Goal: Task Accomplishment & Management: Manage account settings

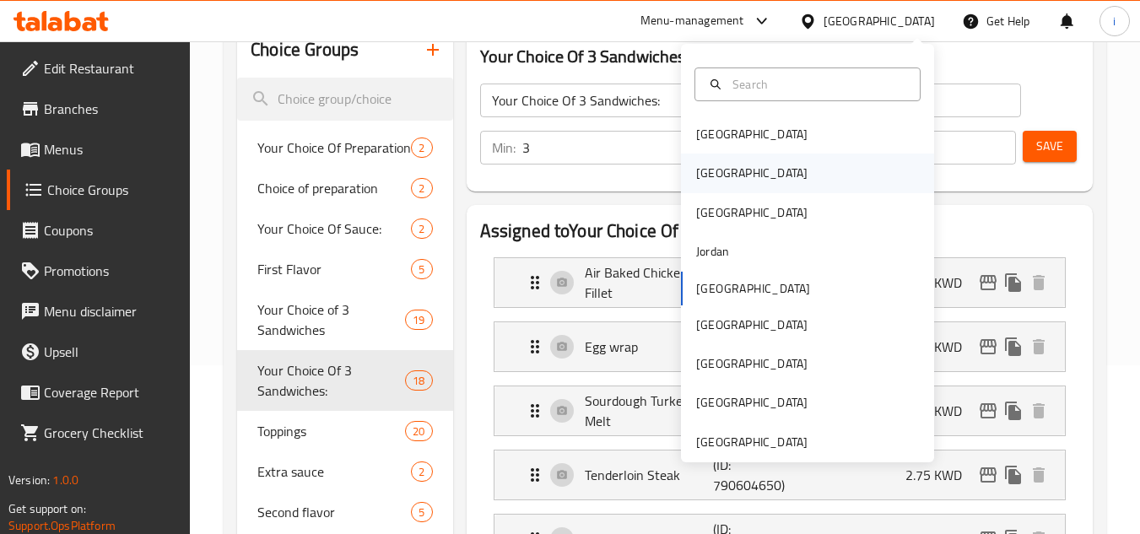
scroll to position [169, 0]
click at [710, 364] on div "[GEOGRAPHIC_DATA]" at bounding box center [751, 363] width 111 height 19
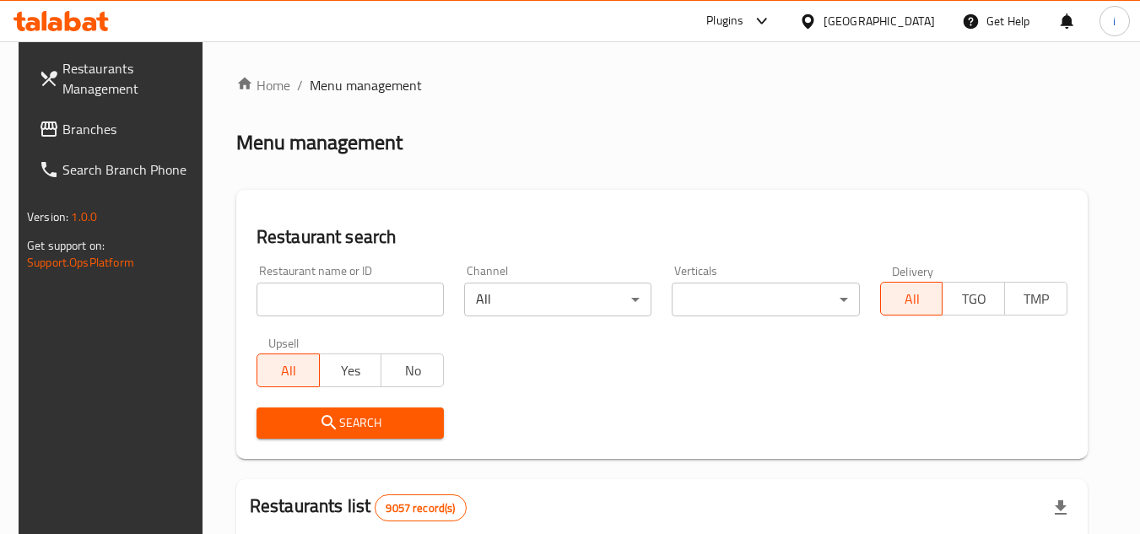
click at [100, 126] on span "Branches" at bounding box center [128, 129] width 133 height 20
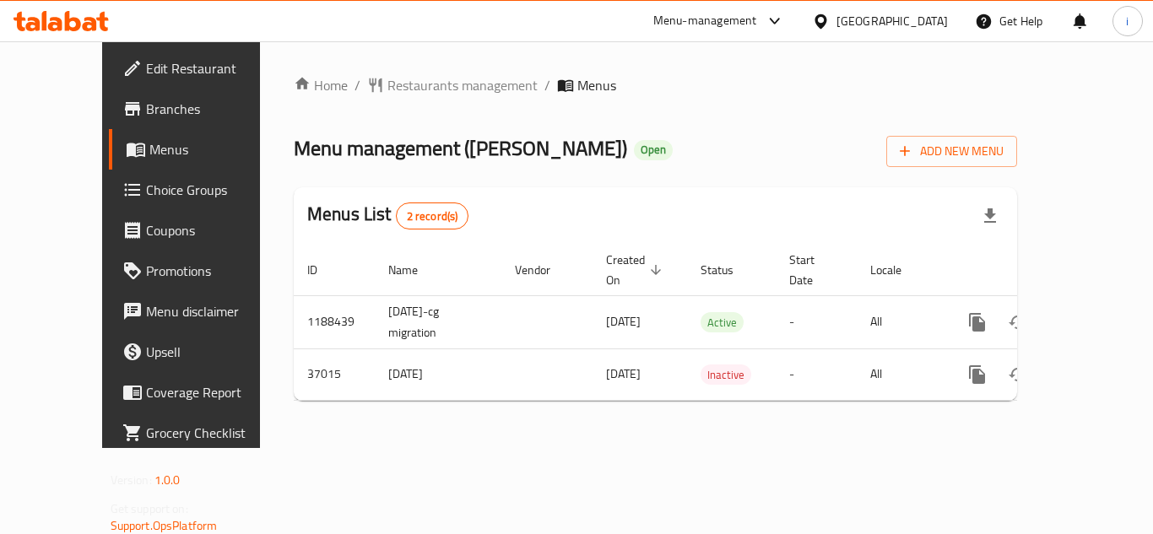
click at [146, 193] on span "Choice Groups" at bounding box center [213, 190] width 135 height 20
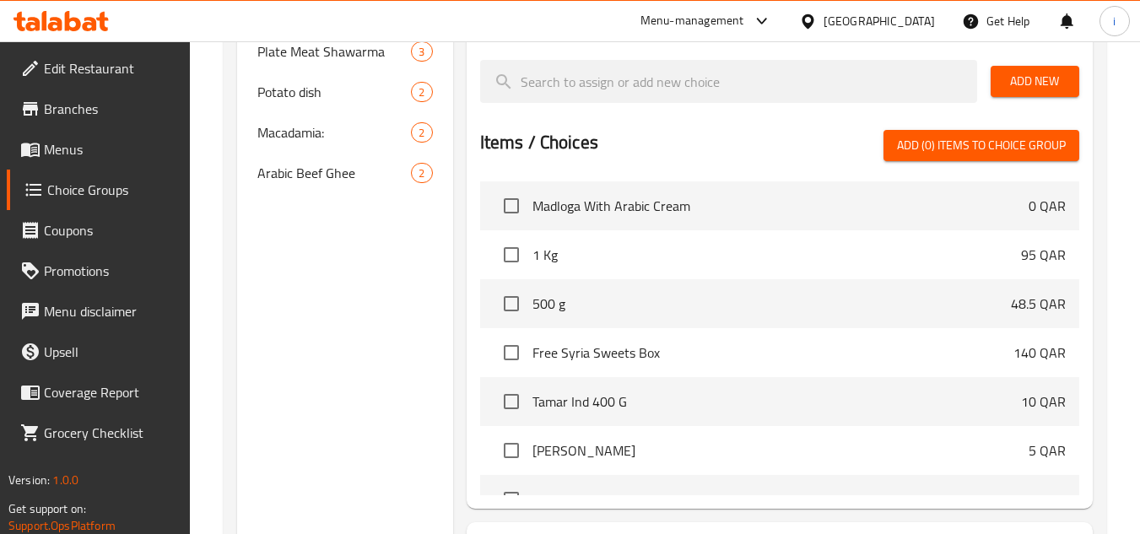
scroll to position [84, 0]
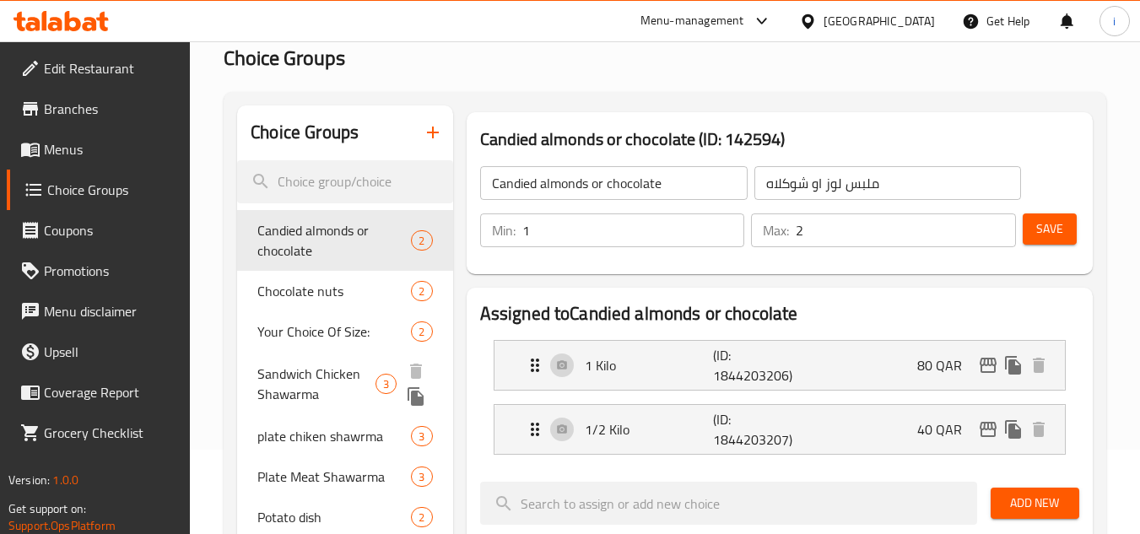
click at [303, 389] on span "Sandwich Chicken Shawarma" at bounding box center [316, 384] width 118 height 40
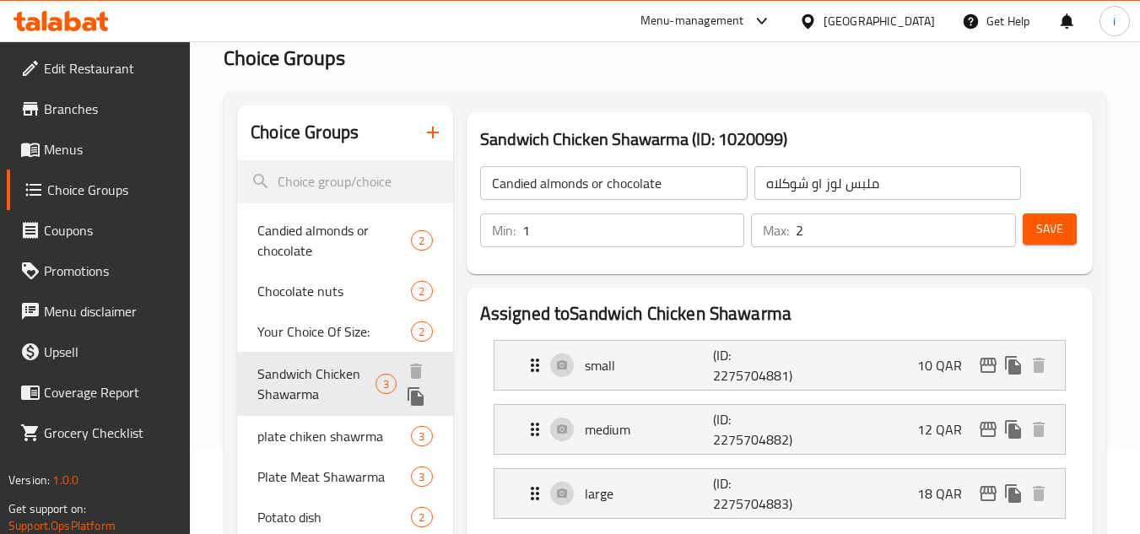
type input "Sandwich Chicken Shawarma"
type input "ساندويتش شاورما دجاج"
type input "1"
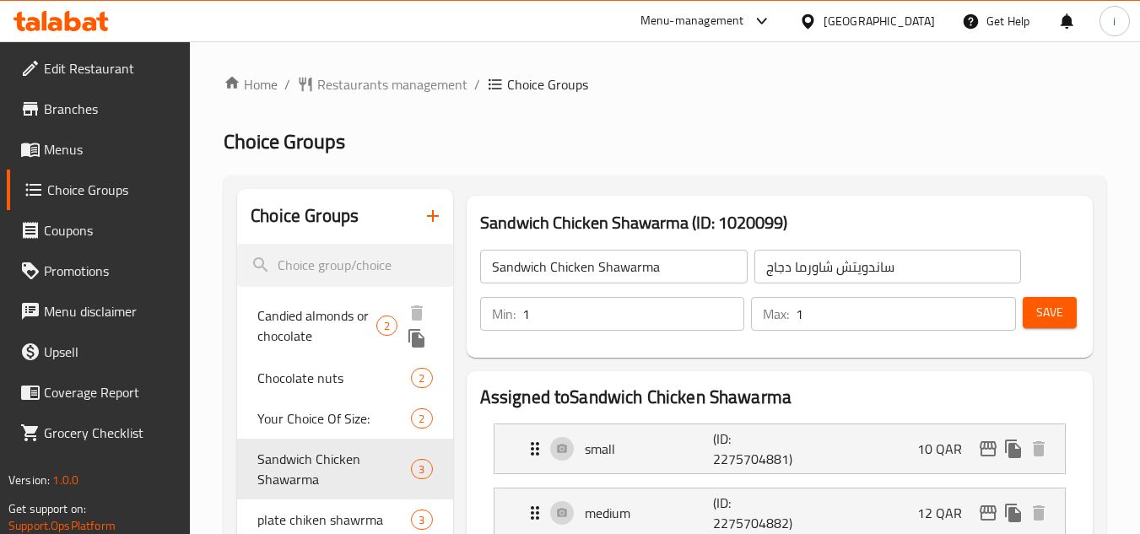
scroll to position [0, 0]
click at [397, 89] on span "Restaurants management" at bounding box center [392, 85] width 150 height 20
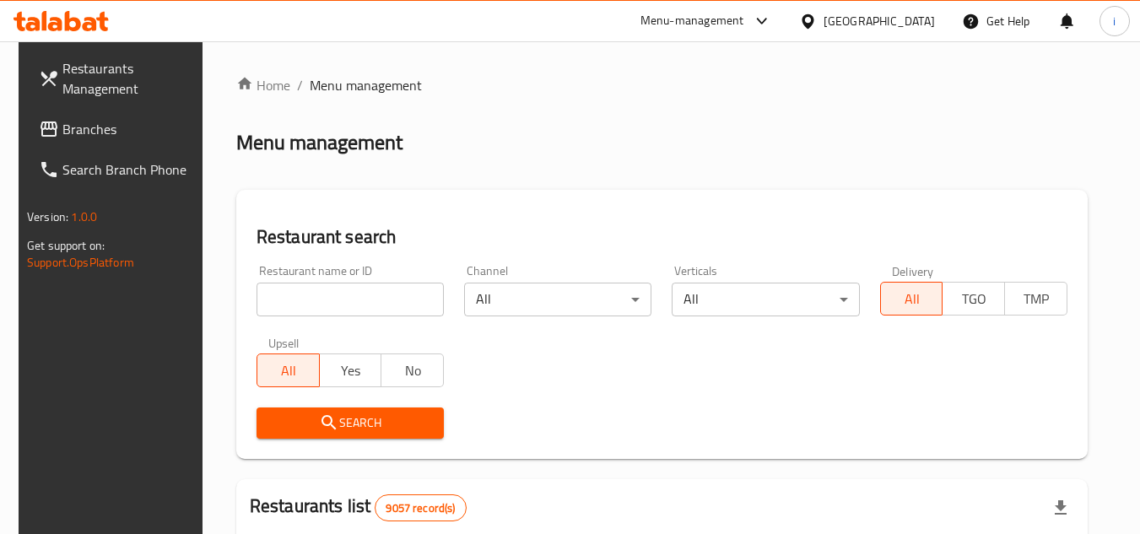
click at [358, 305] on input "search" at bounding box center [349, 300] width 187 height 34
paste input "19199"
type input "19199"
click button "Search" at bounding box center [349, 423] width 187 height 31
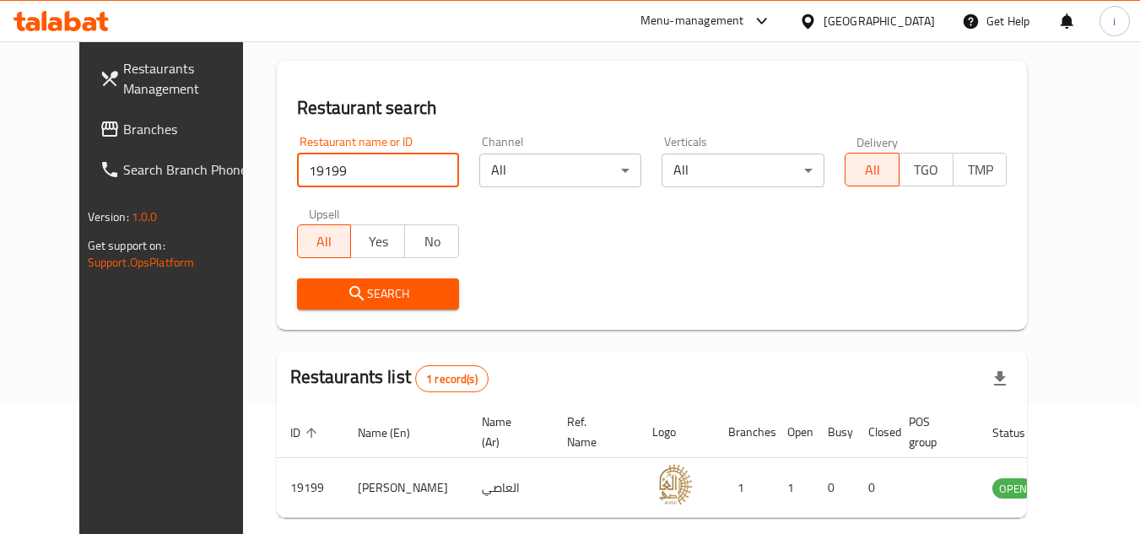
scroll to position [204, 0]
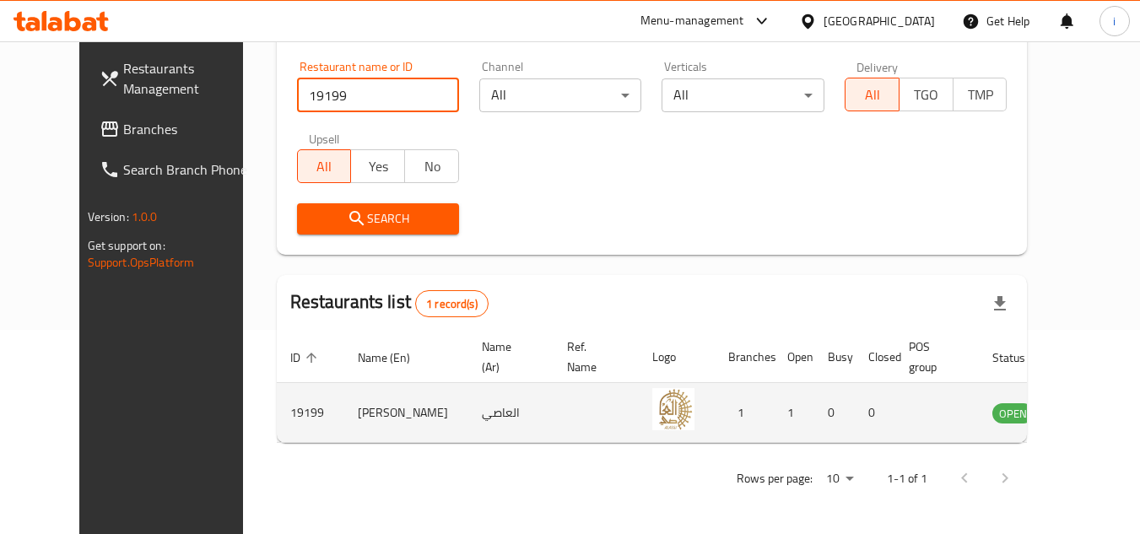
click at [1082, 413] on icon "enhanced table" at bounding box center [1091, 414] width 19 height 14
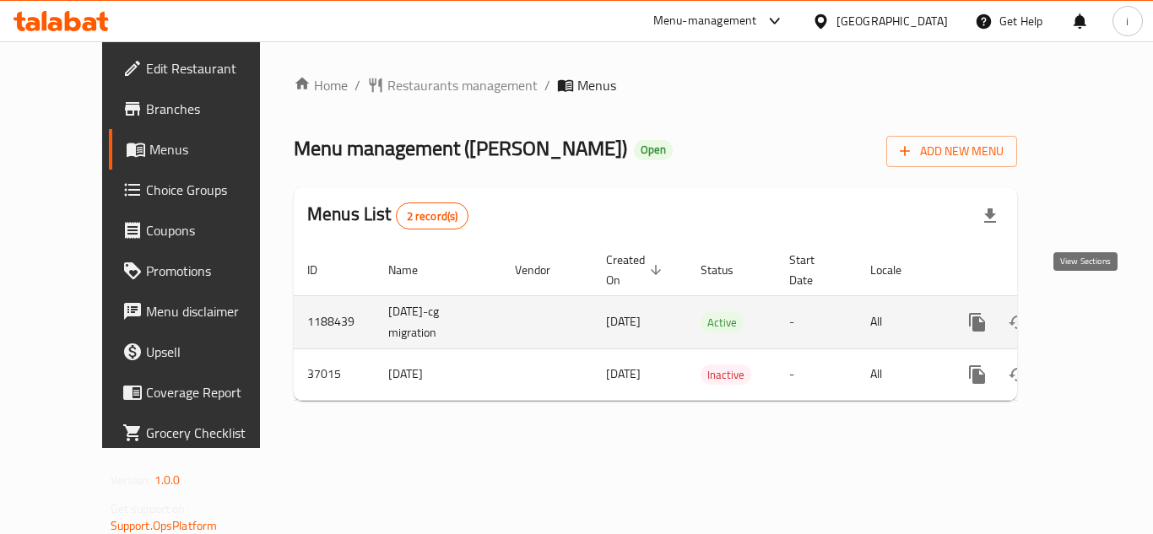
click at [1088, 312] on icon "enhanced table" at bounding box center [1098, 322] width 20 height 20
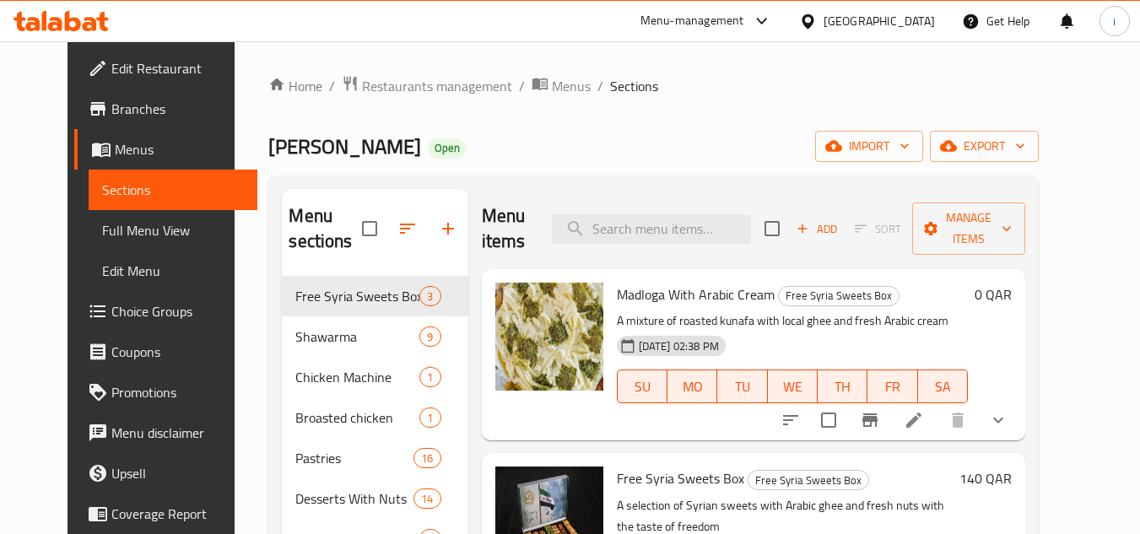
click at [111, 313] on span "Choice Groups" at bounding box center [177, 311] width 133 height 20
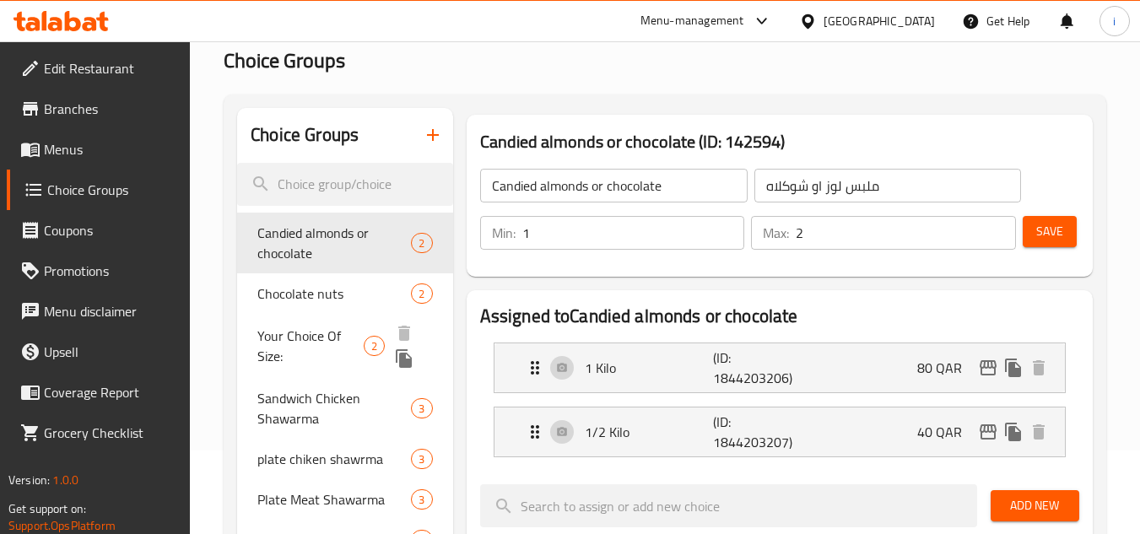
scroll to position [169, 0]
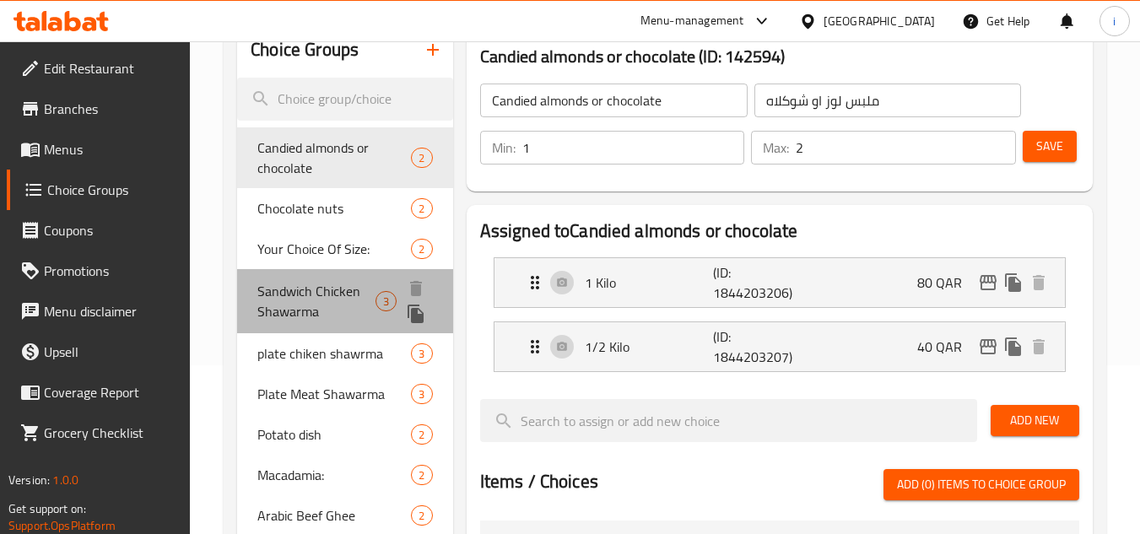
click at [312, 304] on span "Sandwich Chicken Shawarma" at bounding box center [316, 301] width 118 height 40
type input "Sandwich Chicken Shawarma"
type input "ساندويتش شاورما دجاج"
type input "1"
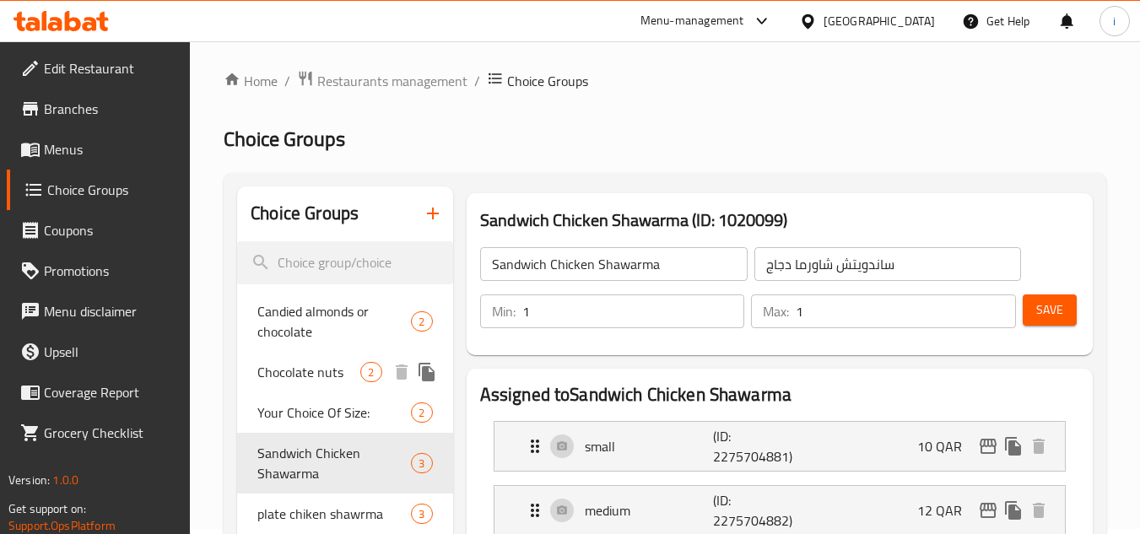
scroll to position [0, 0]
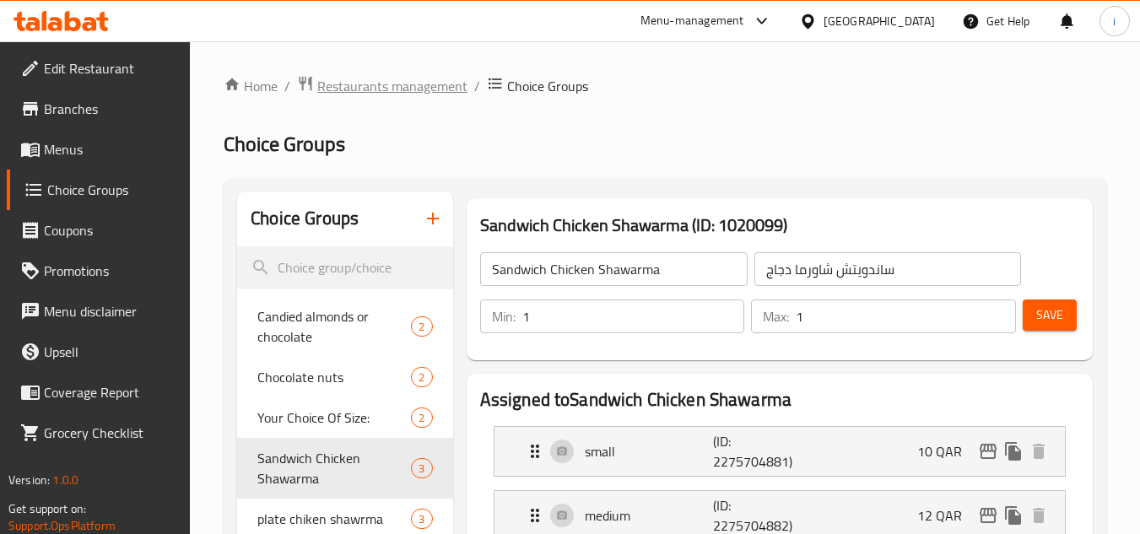
click at [397, 91] on span "Restaurants management" at bounding box center [392, 86] width 150 height 20
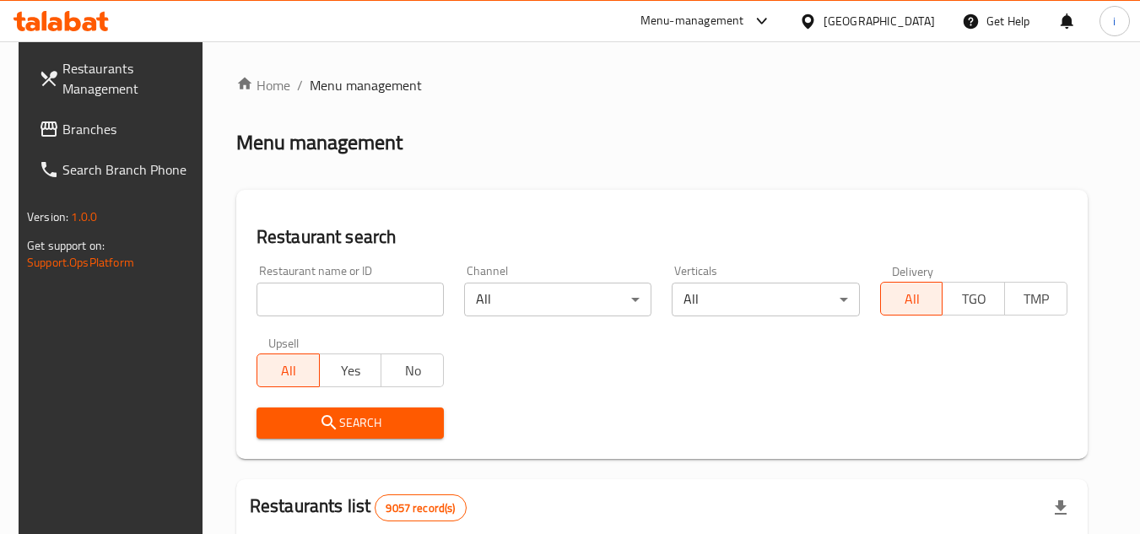
click at [376, 310] on input "search" at bounding box center [349, 300] width 187 height 34
click at [106, 115] on link "Branches" at bounding box center [117, 129] width 184 height 40
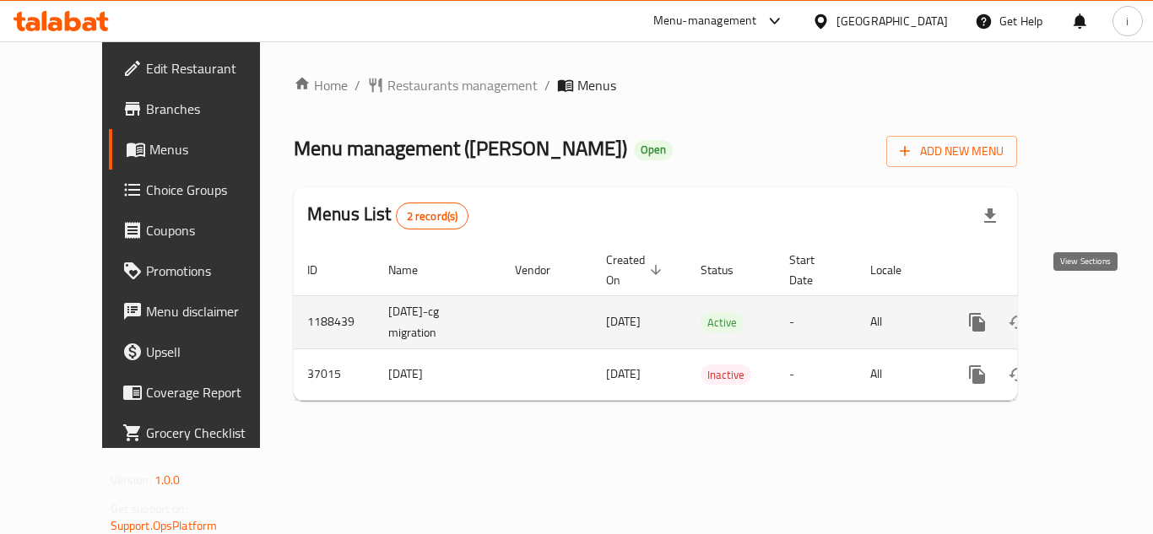
click at [1091, 315] on icon "enhanced table" at bounding box center [1098, 322] width 15 height 15
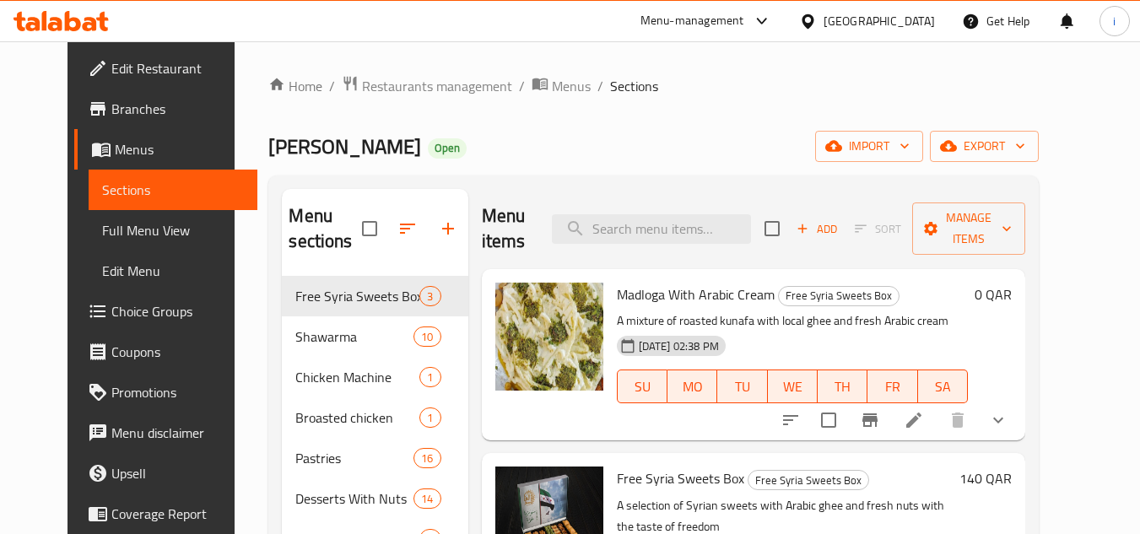
click at [111, 309] on span "Choice Groups" at bounding box center [177, 311] width 133 height 20
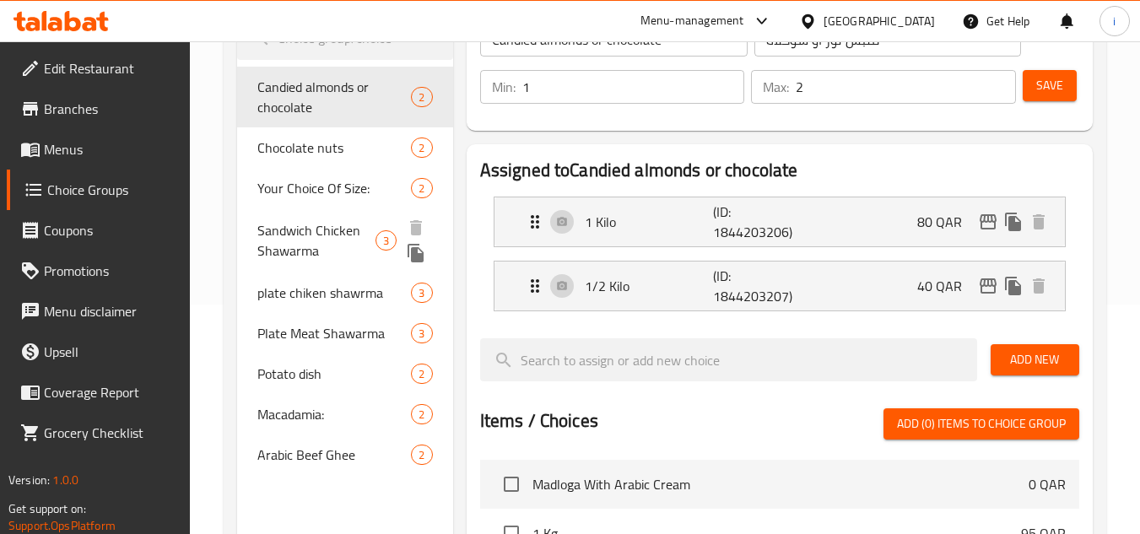
scroll to position [253, 0]
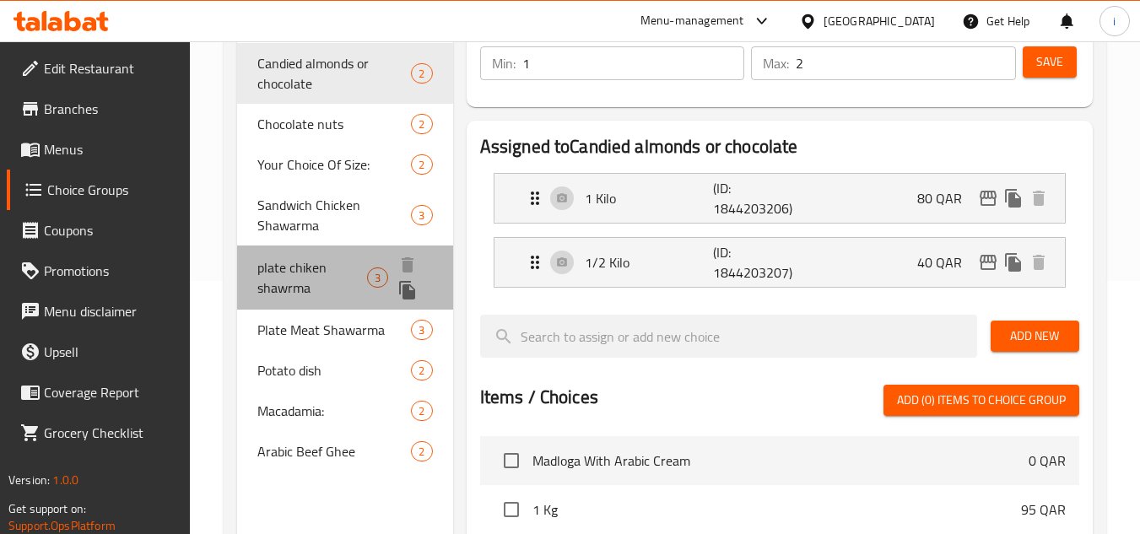
click at [298, 276] on span "plate chiken shawrma" at bounding box center [312, 277] width 110 height 40
type input "plate chiken shawrma"
type input "صحن شوارما دجاج فرط"
type input "1"
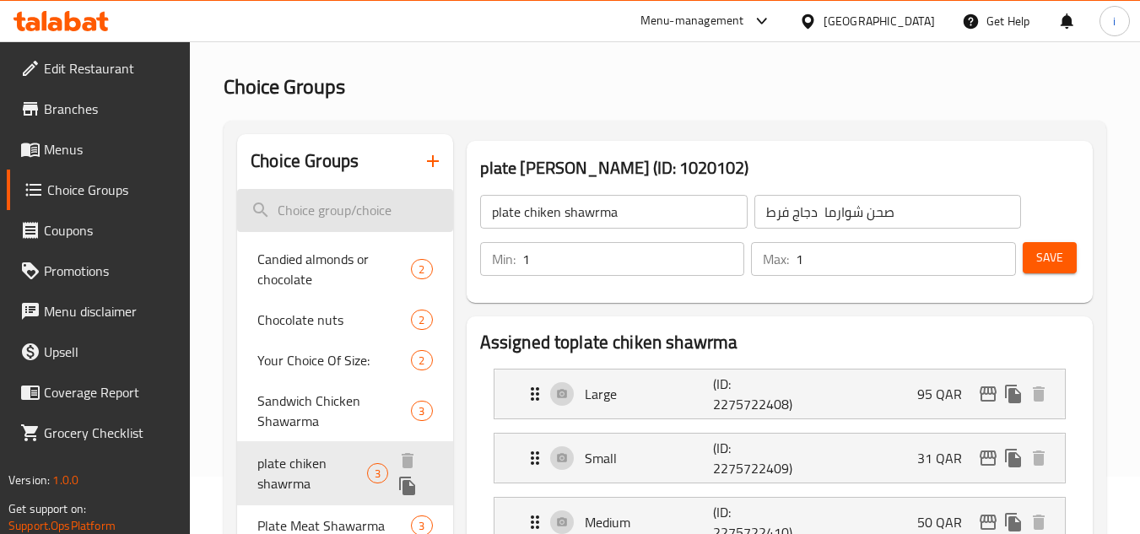
scroll to position [0, 0]
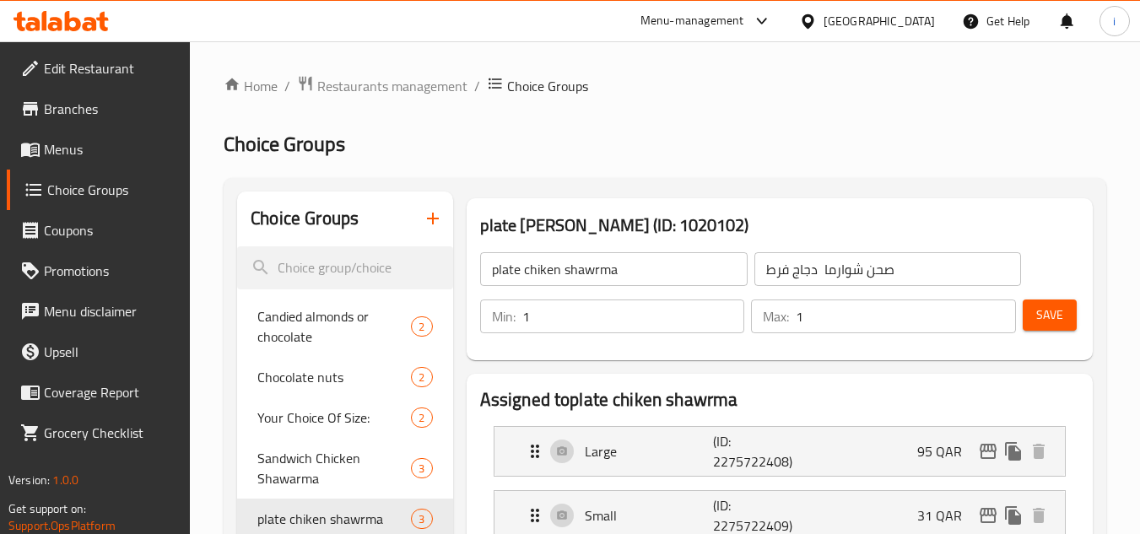
click at [397, 88] on span "Restaurants management" at bounding box center [392, 86] width 150 height 20
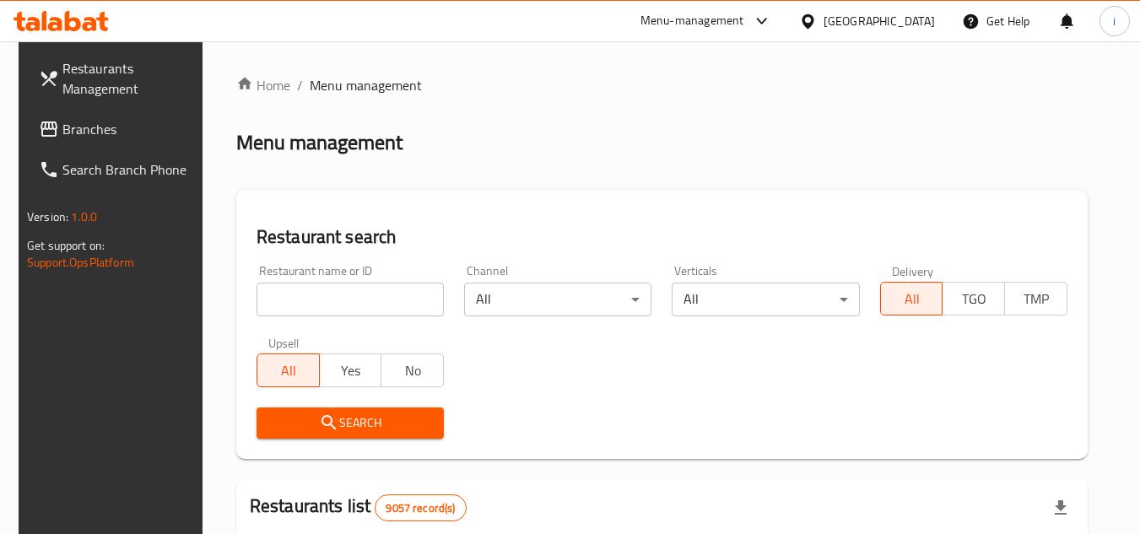
click at [344, 305] on input "search" at bounding box center [349, 300] width 187 height 34
paste input "19199"
type input "19199"
click button "Search" at bounding box center [349, 423] width 187 height 31
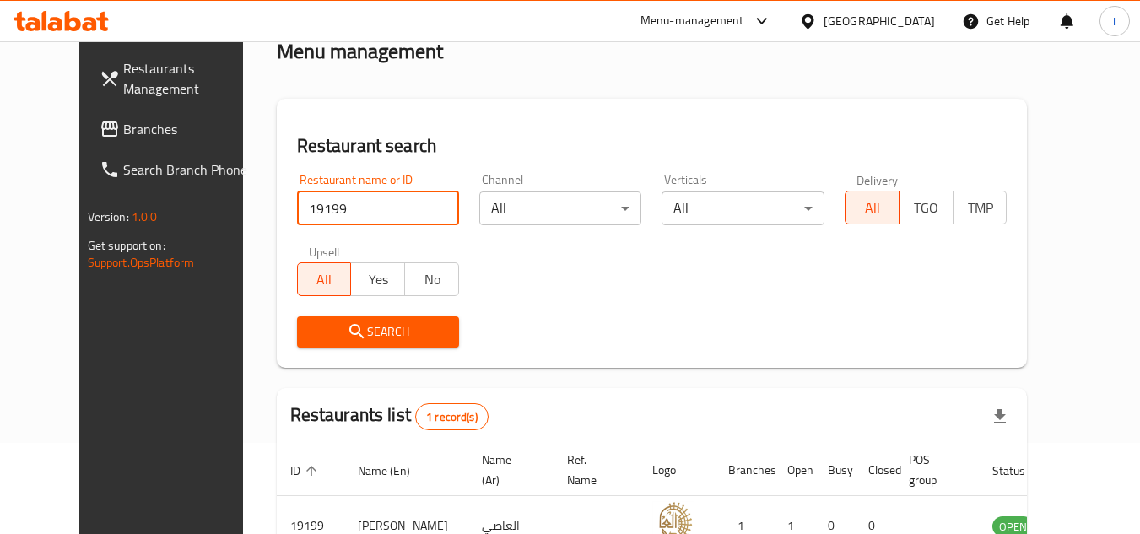
scroll to position [204, 0]
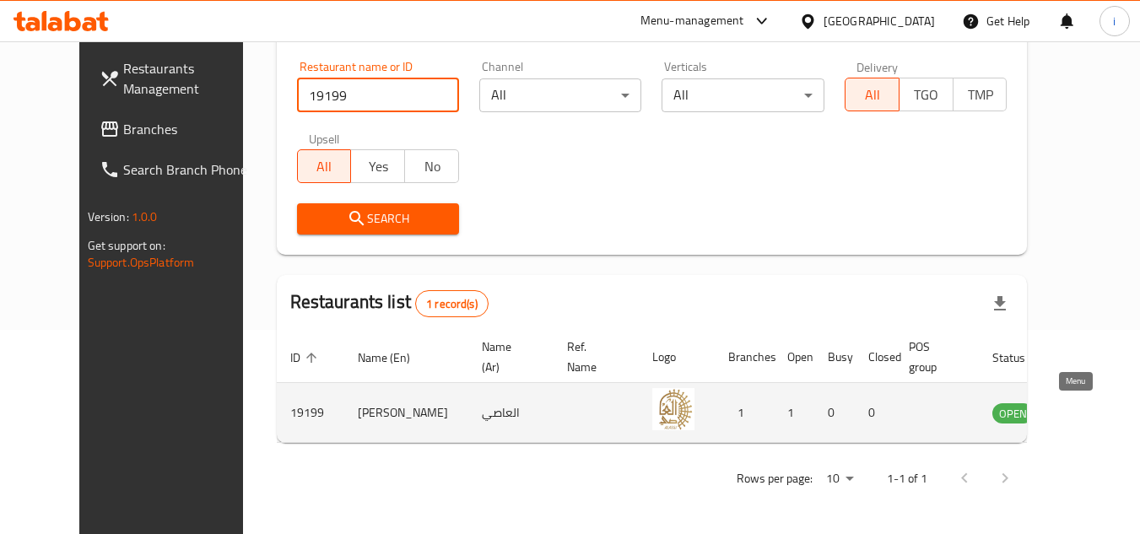
click at [1081, 417] on icon "enhanced table" at bounding box center [1091, 412] width 20 height 20
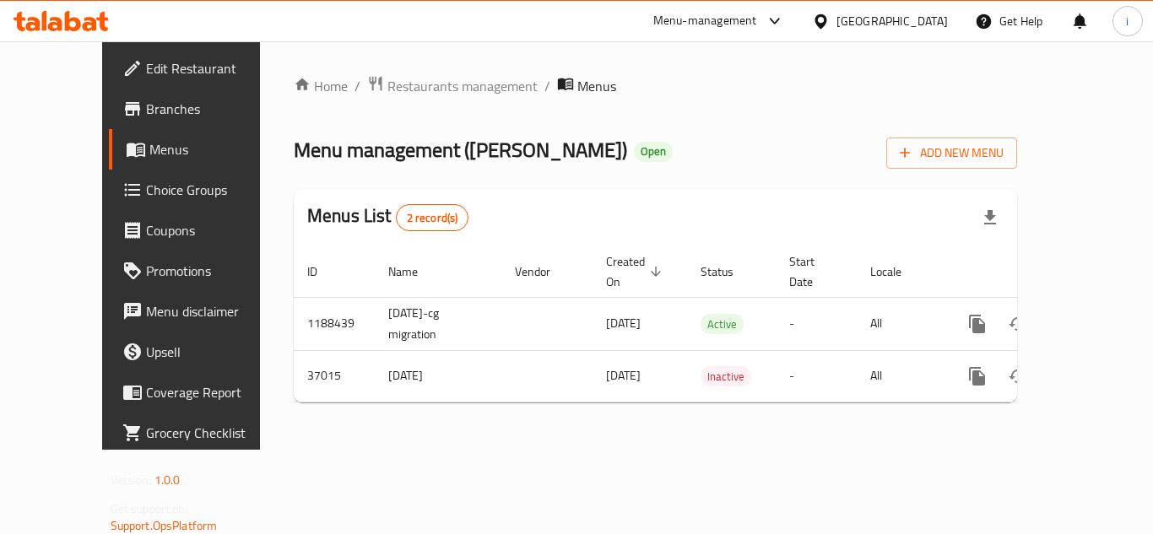
click at [146, 183] on span "Choice Groups" at bounding box center [213, 190] width 135 height 20
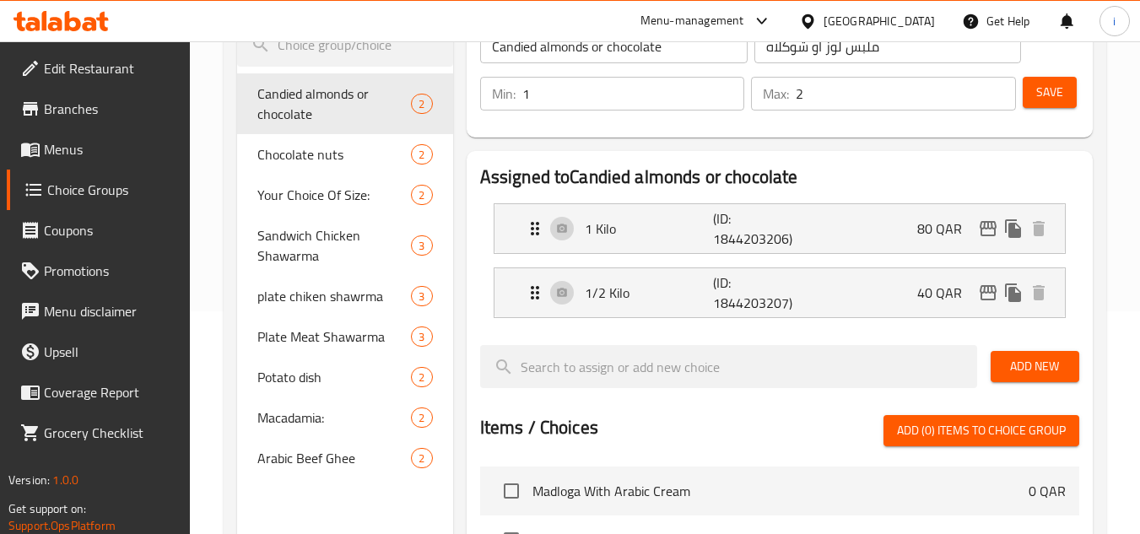
scroll to position [253, 0]
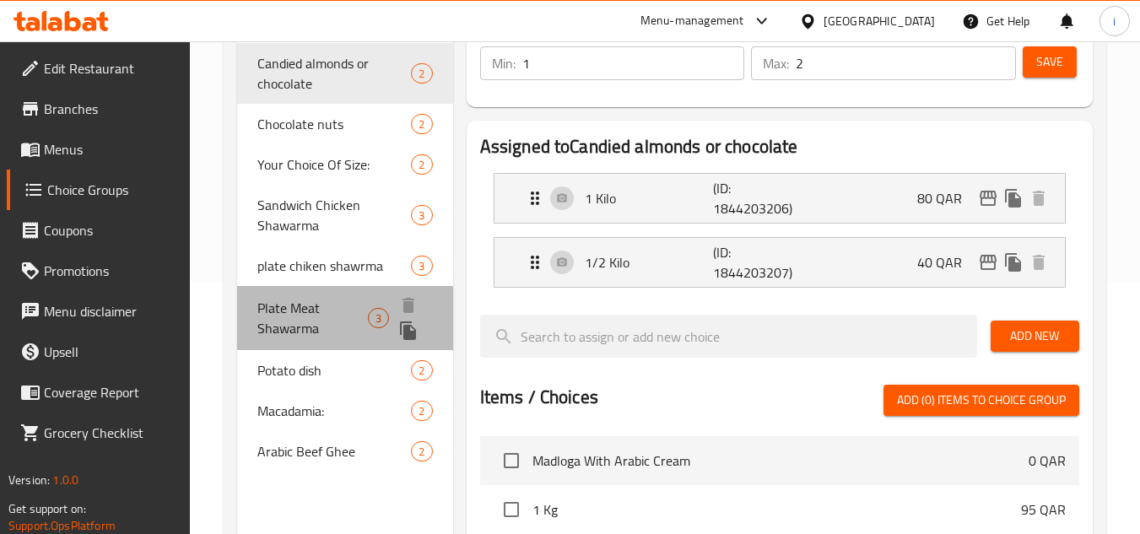
click at [302, 322] on span "Plate Meat Shawarma" at bounding box center [312, 318] width 110 height 40
type input "Plate Meat Shawarma"
type input "صحن شوراما لحم فرط"
type input "0"
type input "1"
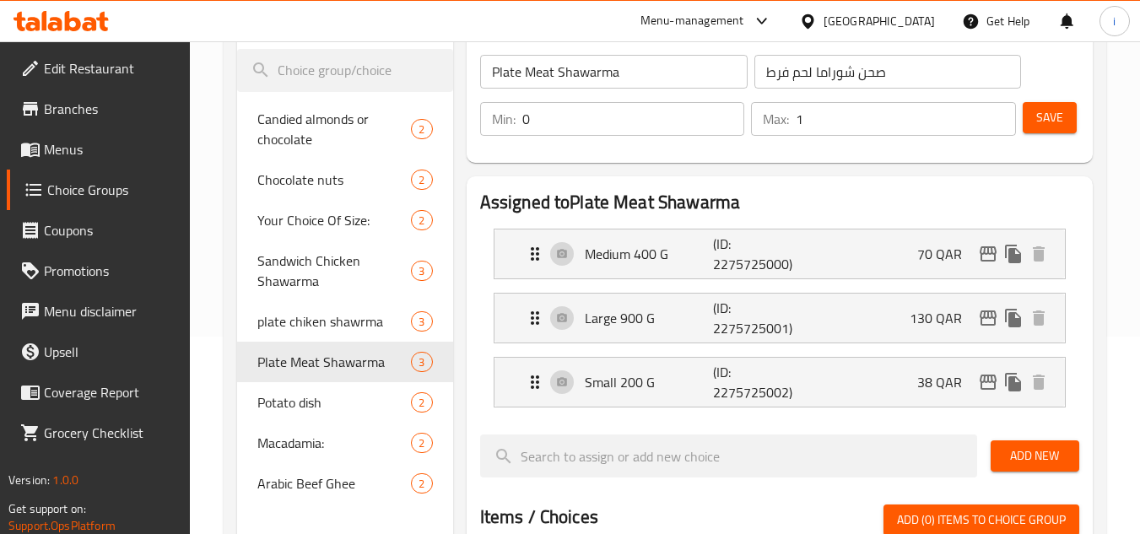
scroll to position [169, 0]
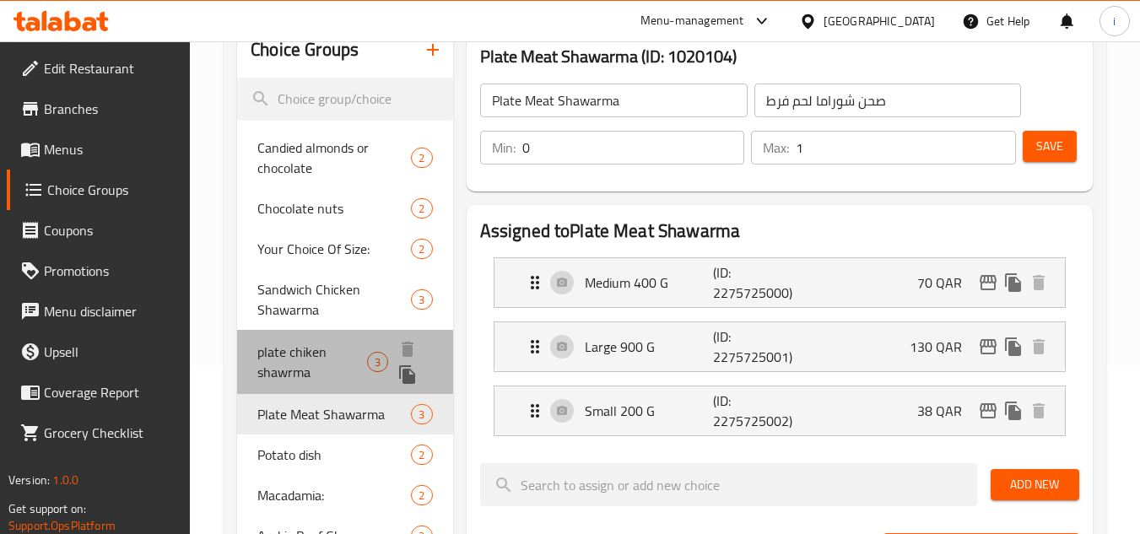
click at [296, 351] on span "plate chiken shawrma" at bounding box center [312, 362] width 110 height 40
type input "plate chiken shawrma"
type input "صحن شوارما دجاج فرط"
type input "1"
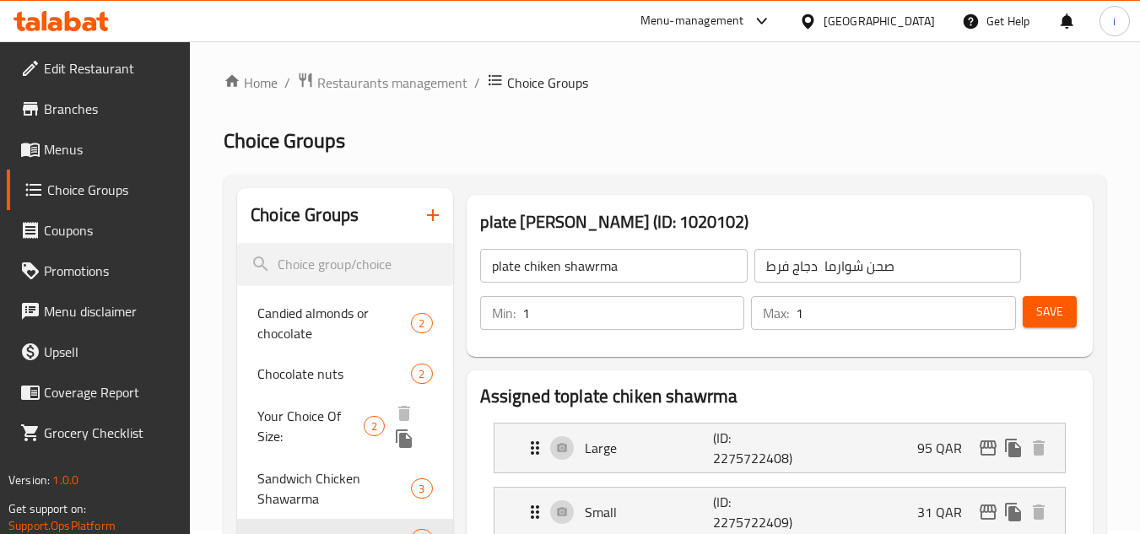
scroll to position [0, 0]
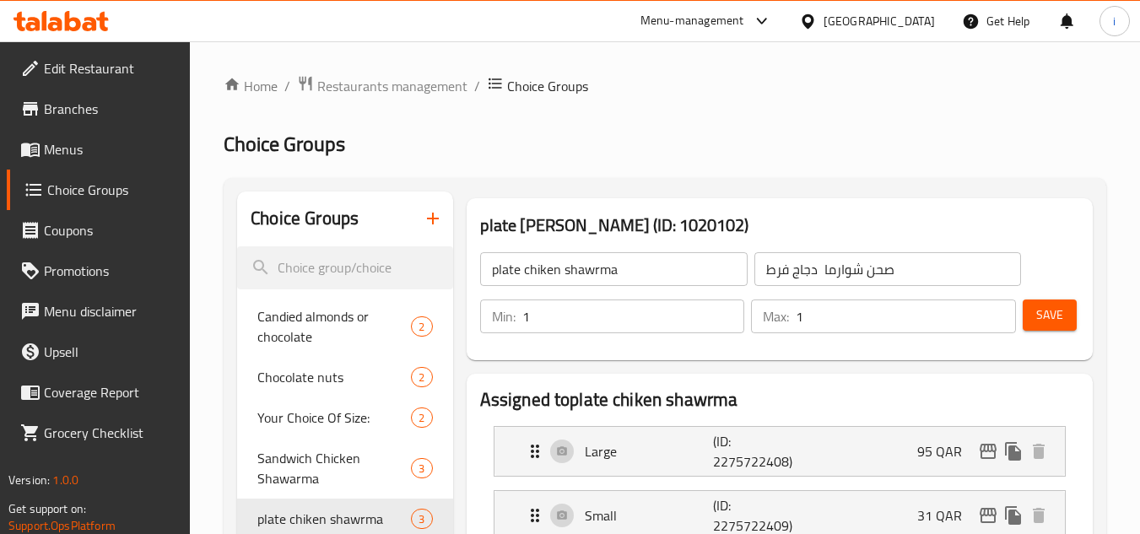
drag, startPoint x: 427, startPoint y: 86, endPoint x: 460, endPoint y: 101, distance: 36.2
click at [427, 86] on span "Restaurants management" at bounding box center [392, 86] width 150 height 20
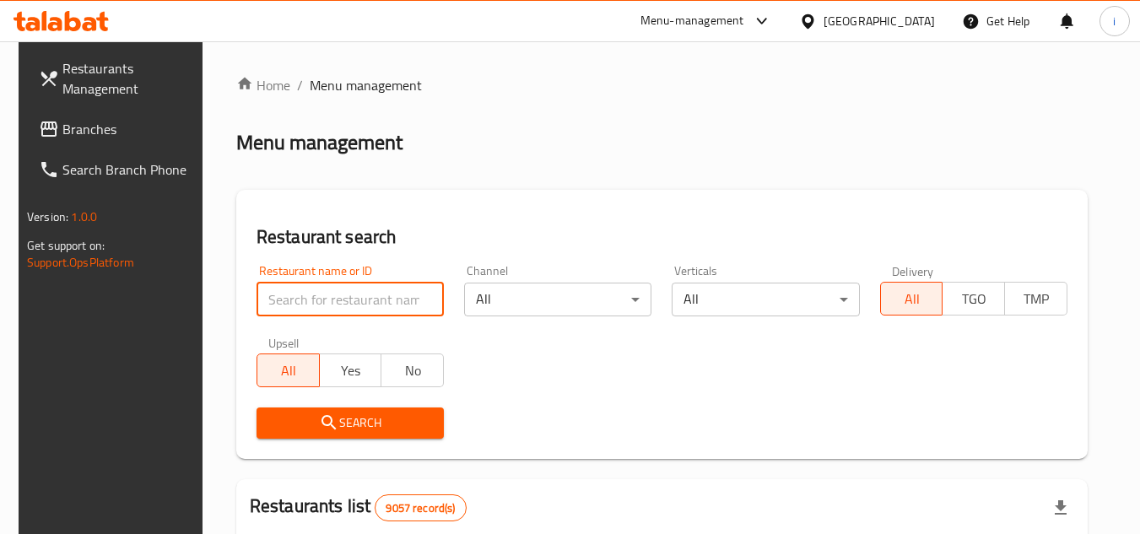
click at [375, 287] on input "search" at bounding box center [349, 300] width 187 height 34
paste input "19199"
type input "19199"
click button "Search" at bounding box center [349, 423] width 187 height 31
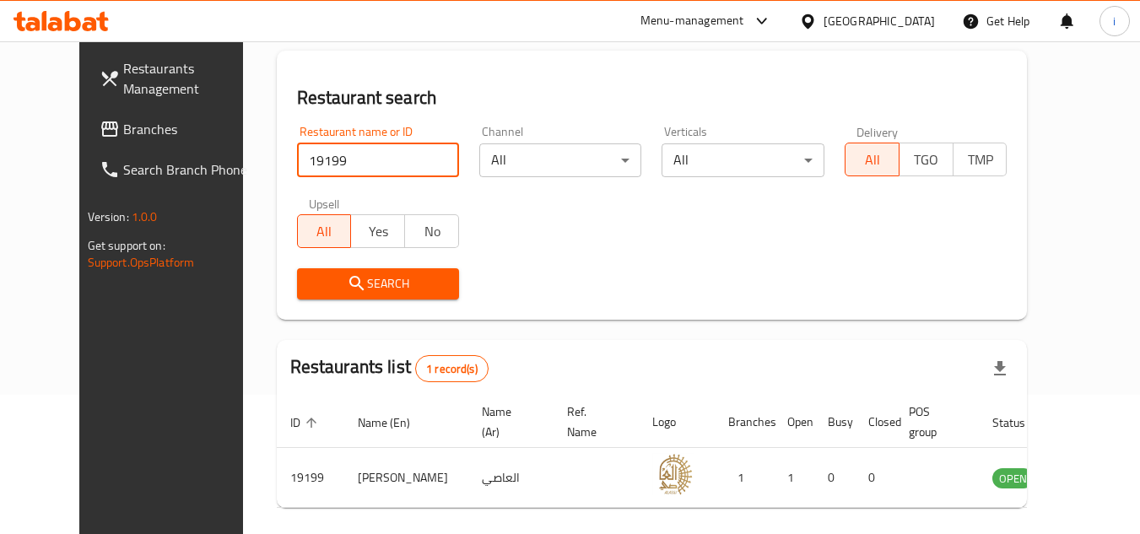
scroll to position [204, 0]
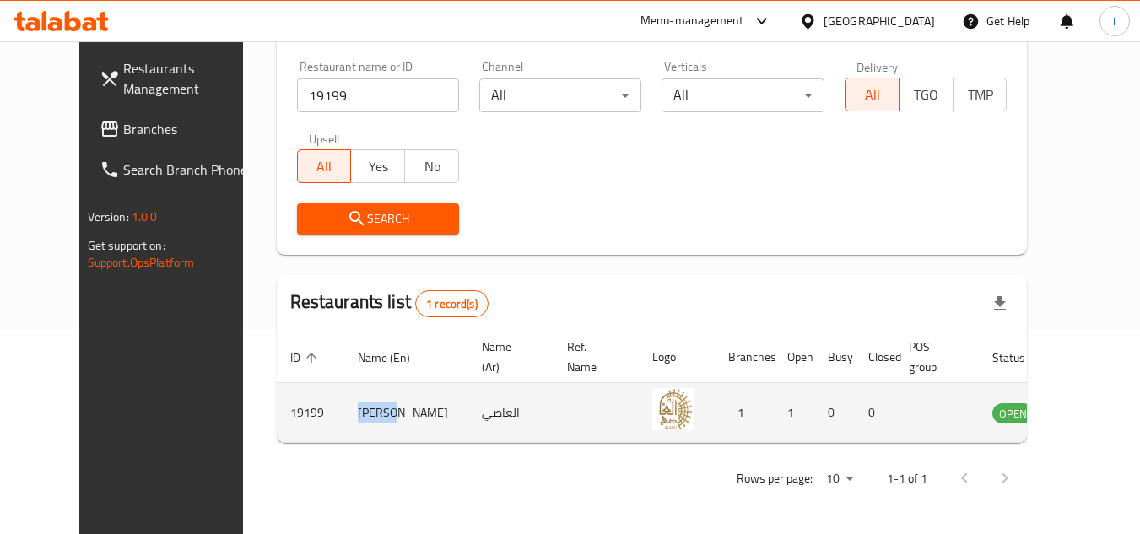
drag, startPoint x: 301, startPoint y: 414, endPoint x: 388, endPoint y: 413, distance: 86.9
click at [388, 413] on td "[PERSON_NAME]" at bounding box center [406, 413] width 124 height 60
